Goal: Find specific page/section: Find specific page/section

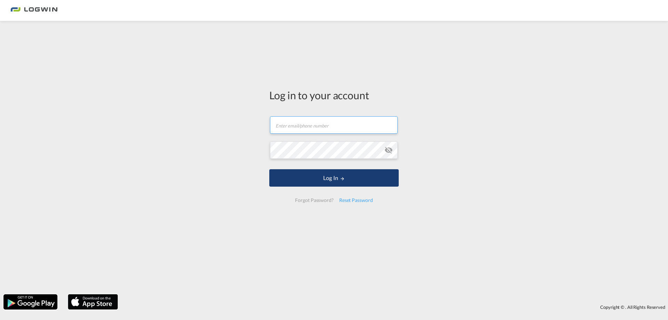
type input "[PERSON_NAME][EMAIL_ADDRESS][DOMAIN_NAME]"
click at [334, 180] on button "Log In" at bounding box center [333, 177] width 129 height 17
